Goal: Information Seeking & Learning: Compare options

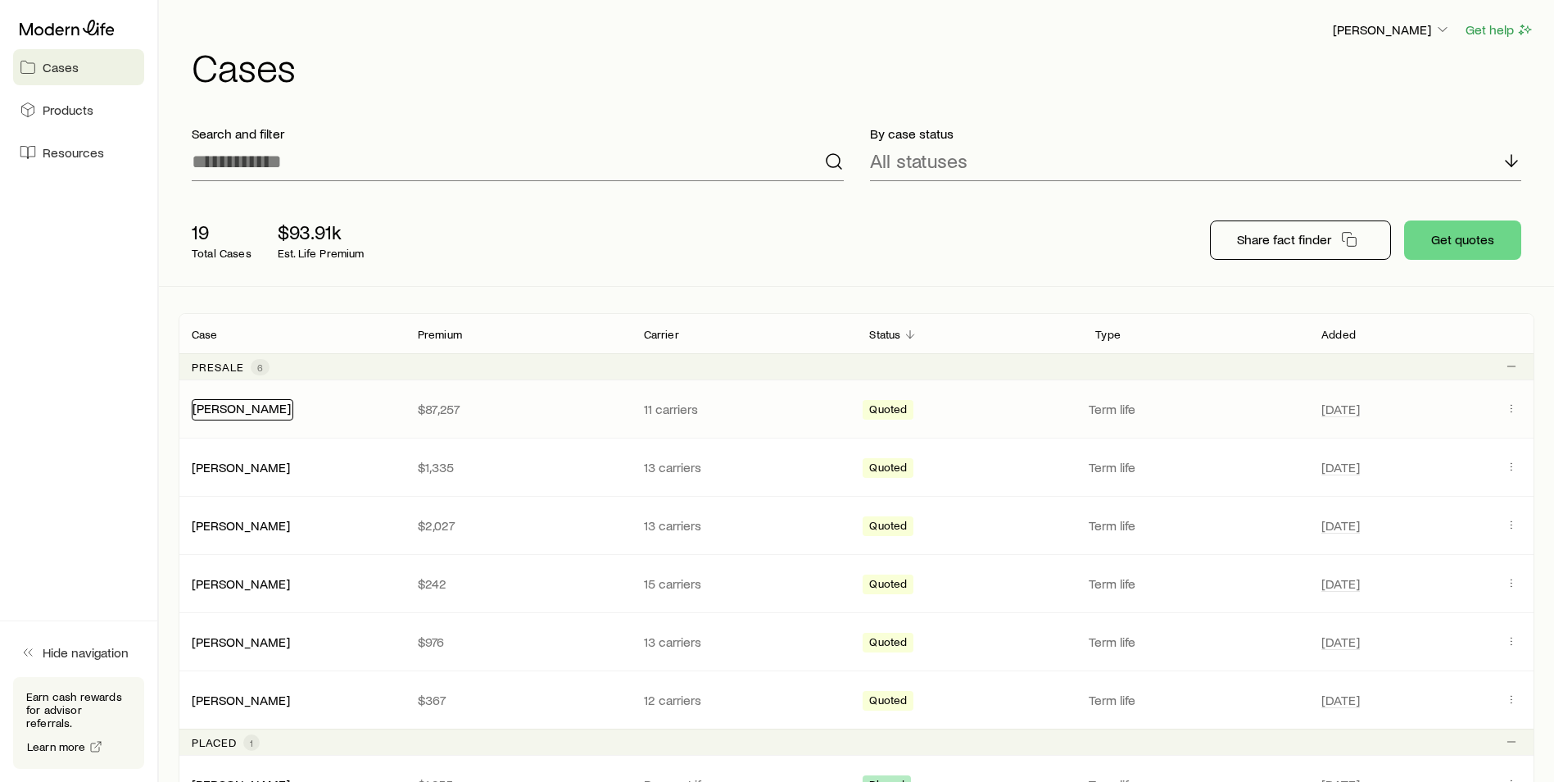
click at [237, 408] on link "[PERSON_NAME]" at bounding box center [242, 408] width 98 height 16
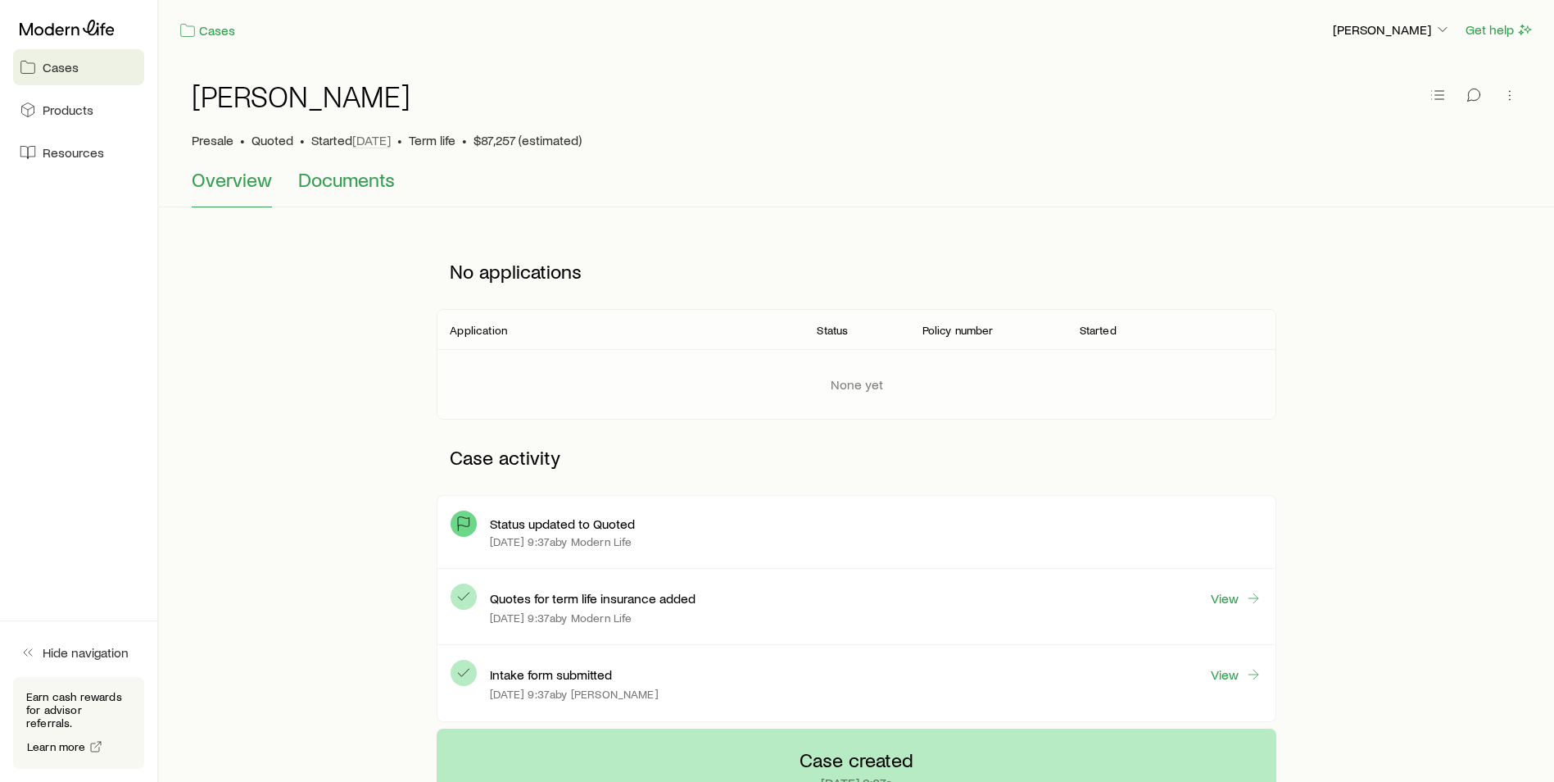
click at [369, 175] on span "Documents" at bounding box center [346, 179] width 97 height 23
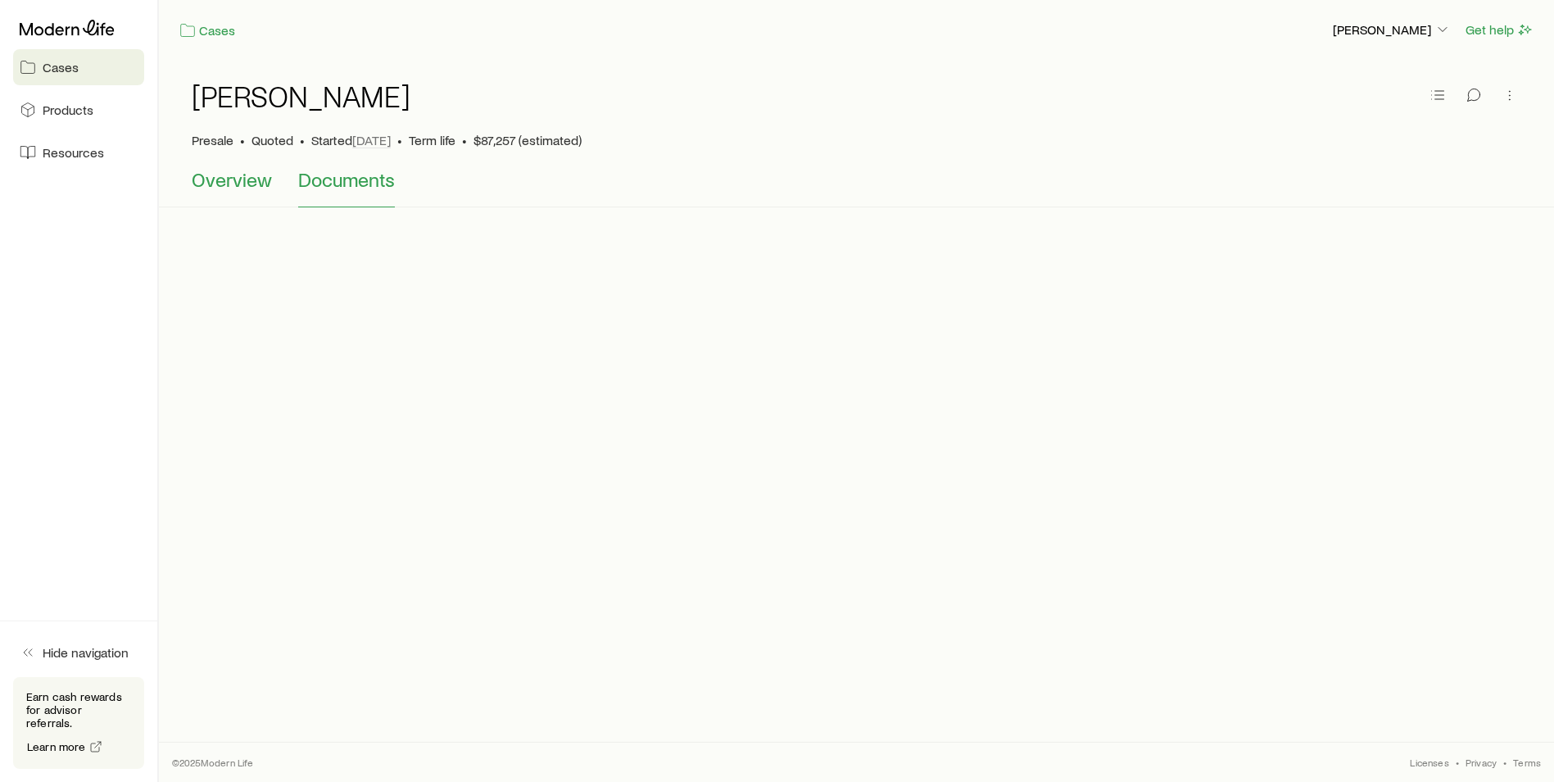
click at [220, 188] on span "Overview" at bounding box center [232, 179] width 80 height 23
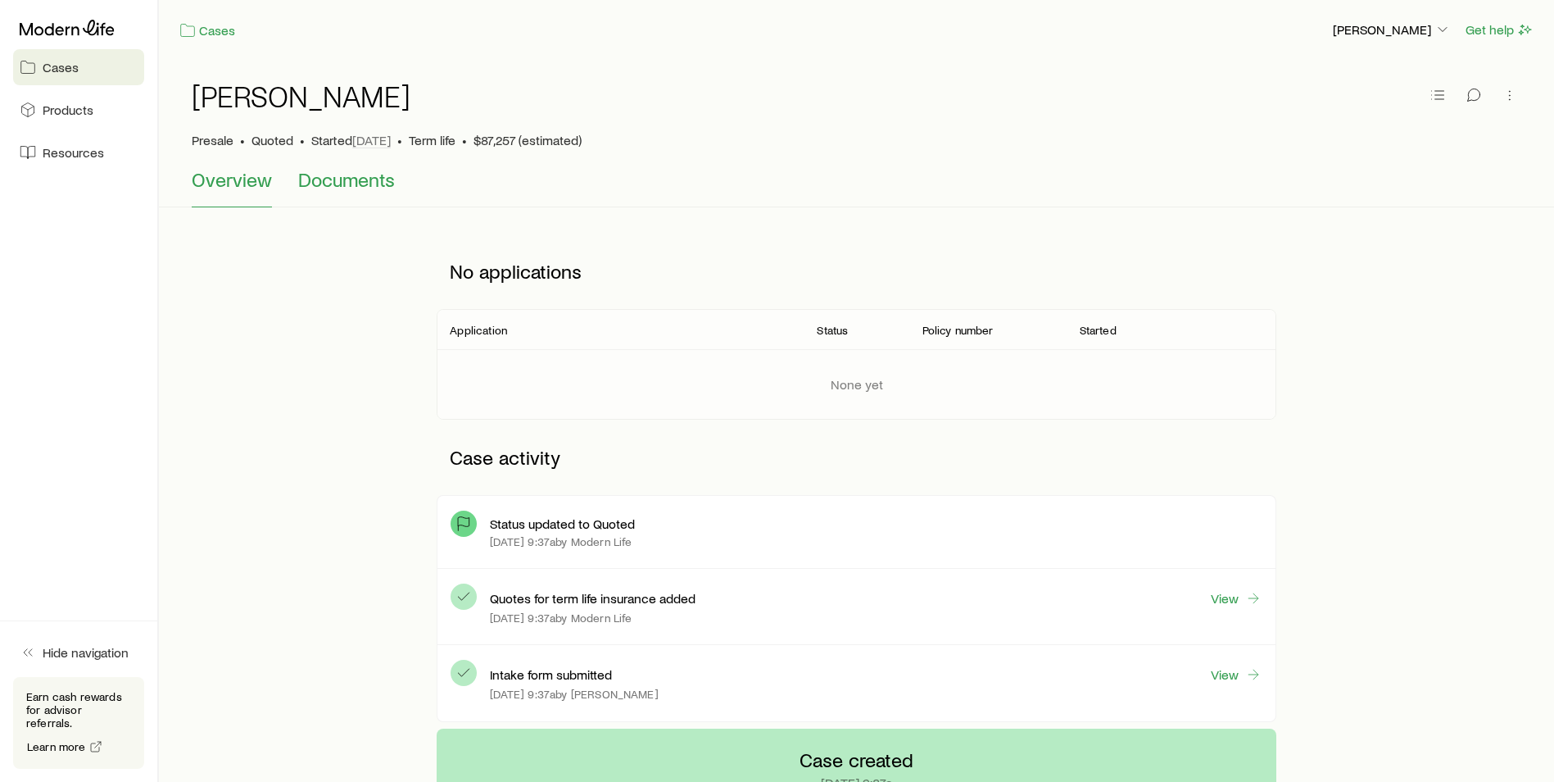
click at [328, 181] on span "Documents" at bounding box center [346, 179] width 97 height 23
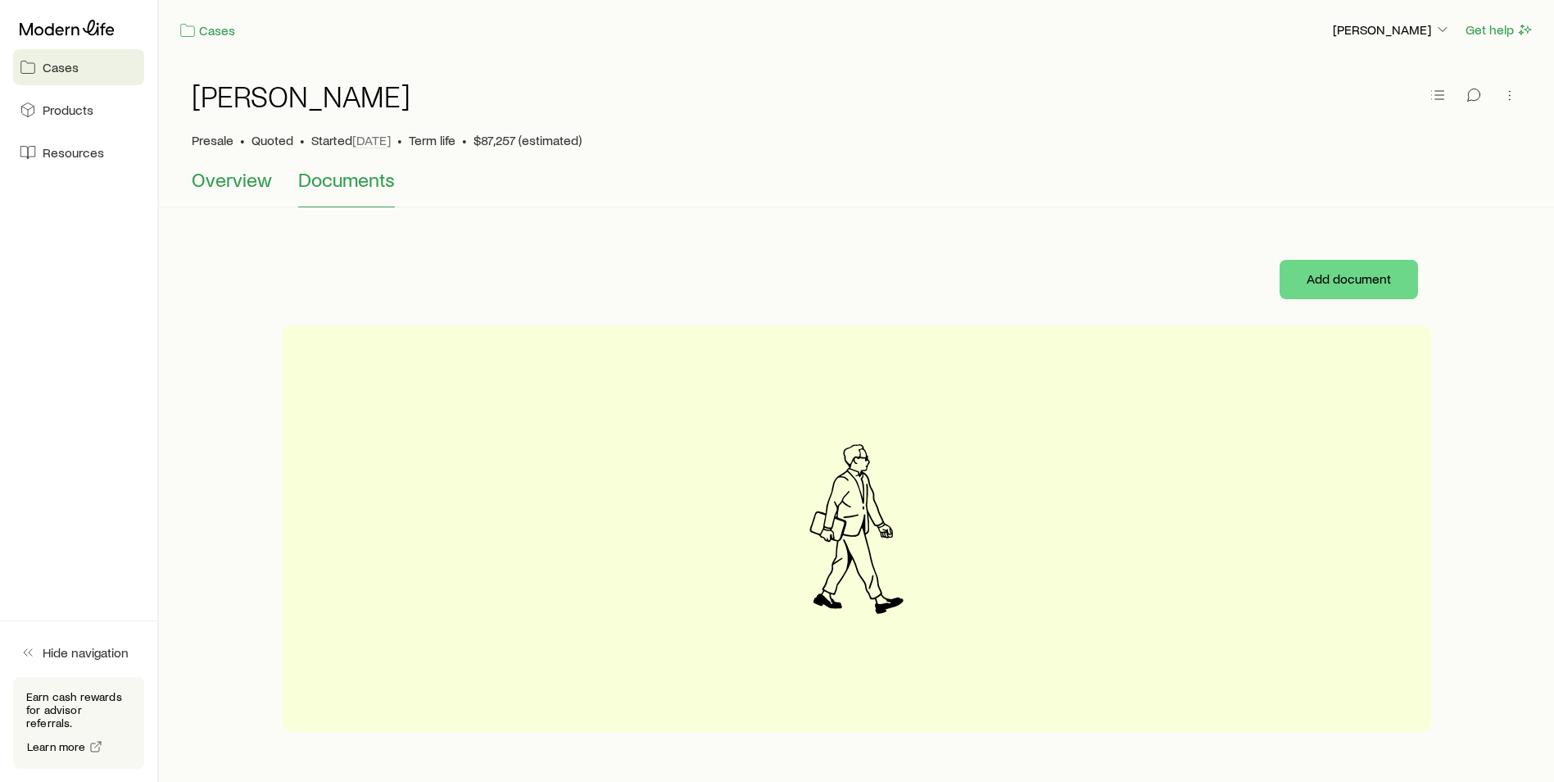
click at [236, 188] on span "Overview" at bounding box center [232, 179] width 80 height 23
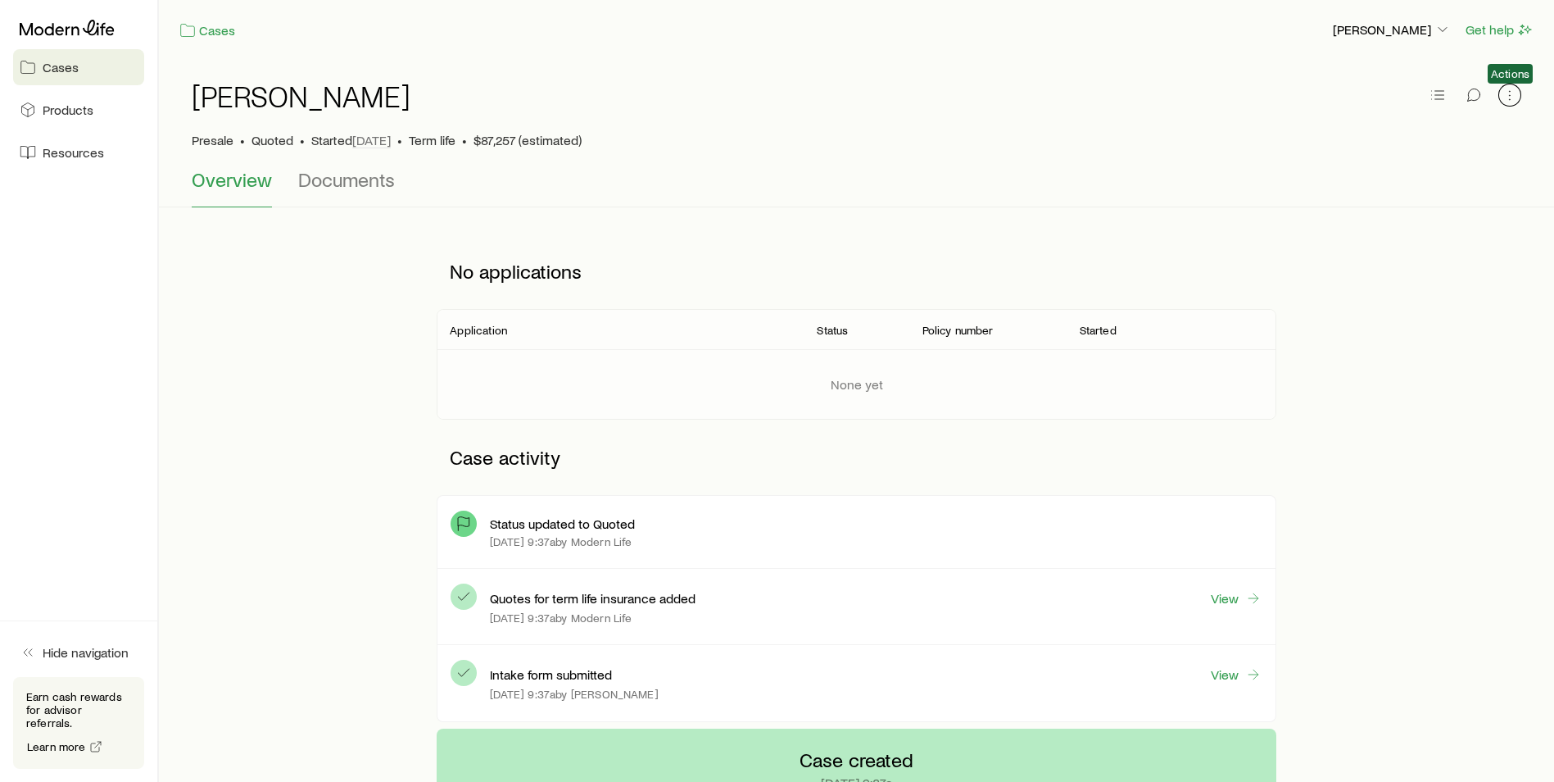
click at [1508, 93] on icon "button" at bounding box center [1510, 95] width 16 height 16
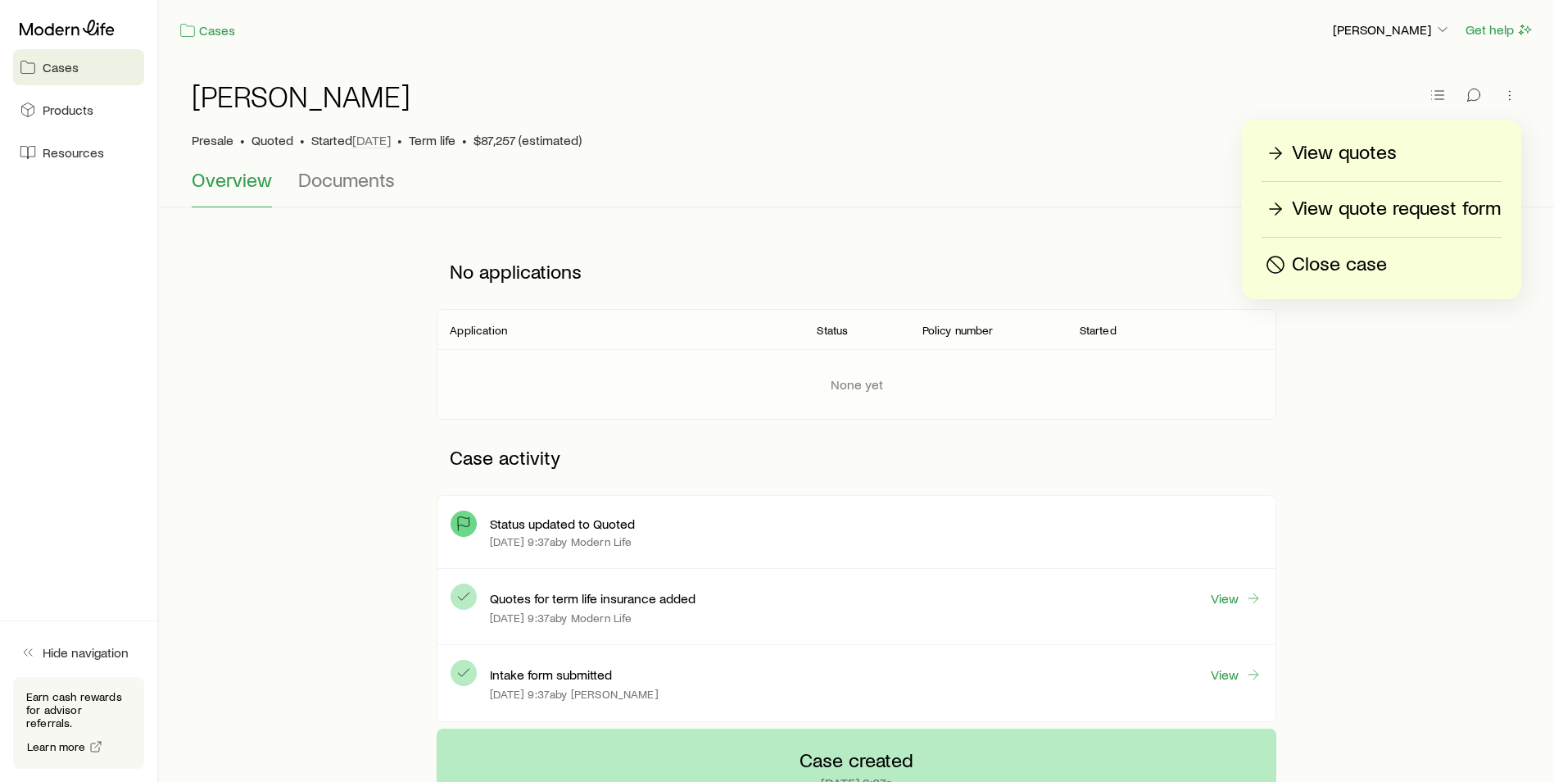
click at [1353, 157] on p "View quotes" at bounding box center [1344, 153] width 105 height 26
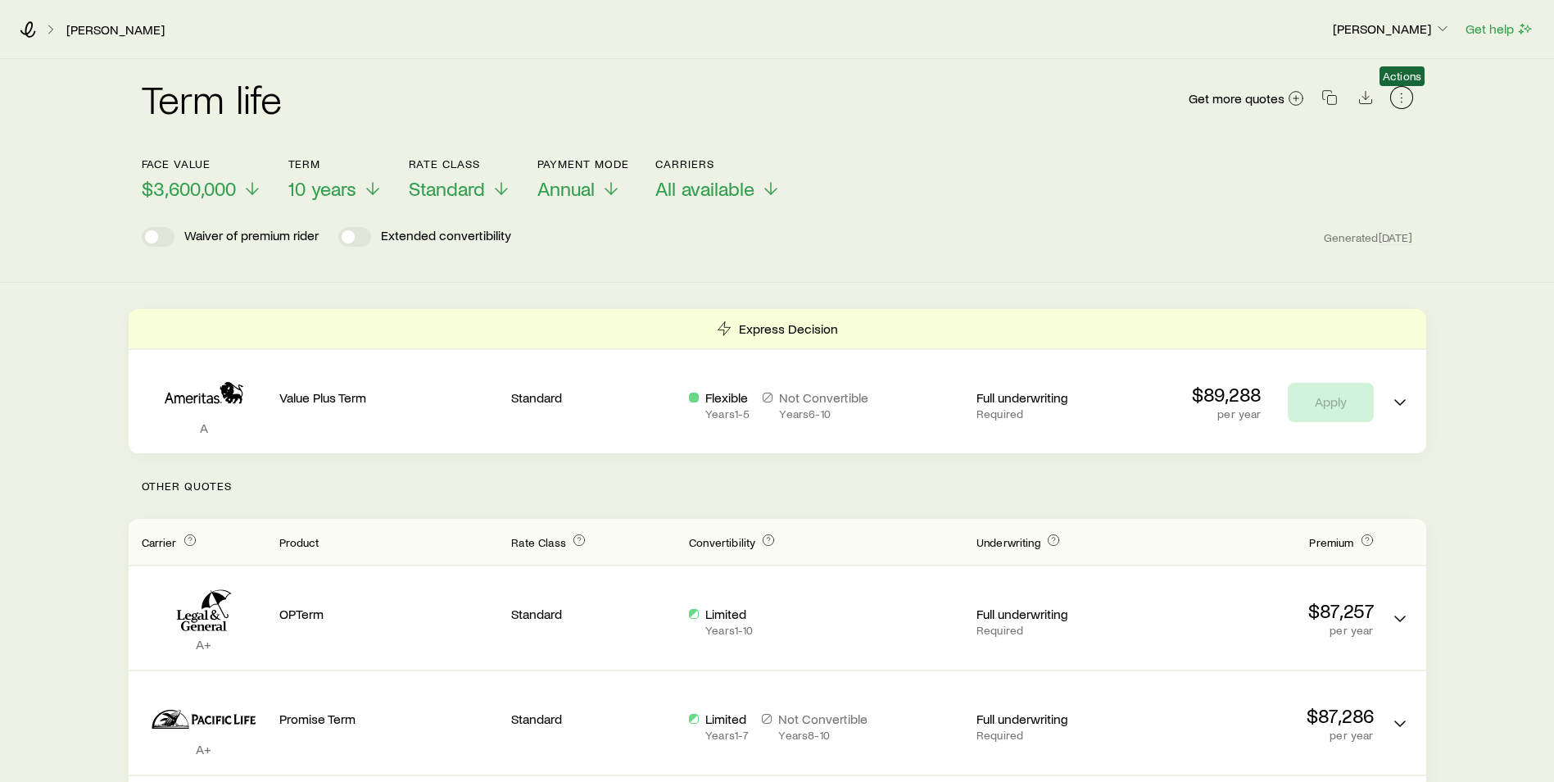
click at [1405, 99] on icon "button" at bounding box center [1402, 97] width 16 height 16
click at [954, 128] on div "Term life Get more quotes" at bounding box center [778, 108] width 1272 height 59
